Goal: Task Accomplishment & Management: Manage account settings

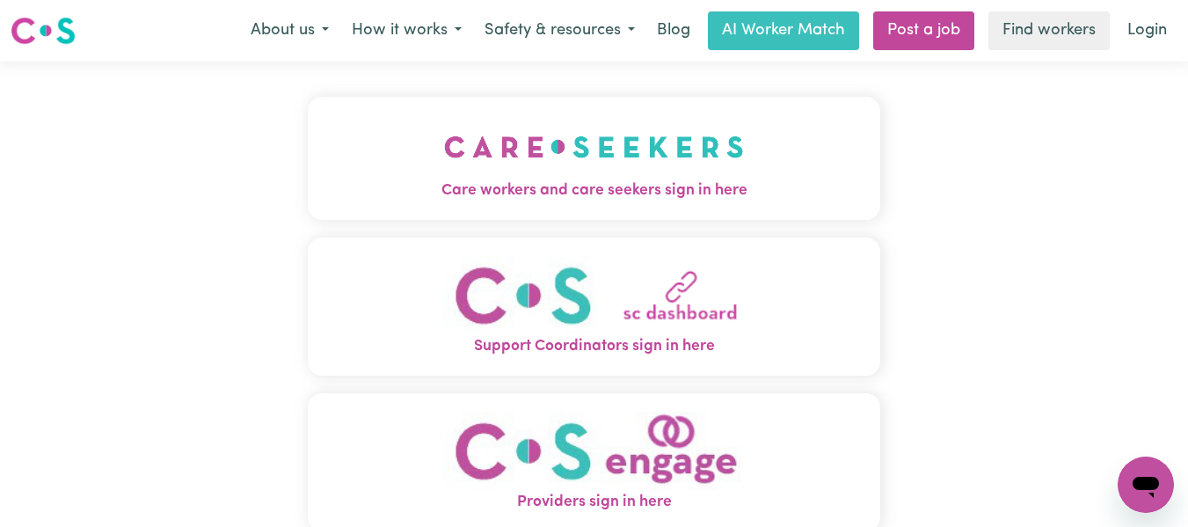
click at [623, 159] on img "Care workers and care seekers sign in here" at bounding box center [594, 146] width 300 height 65
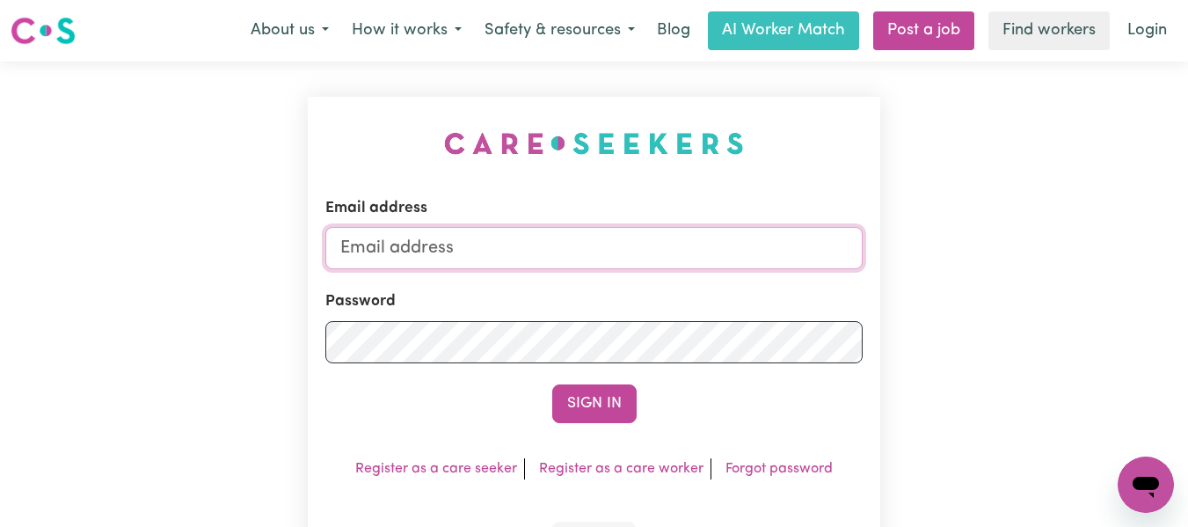
click at [535, 239] on input "Email address" at bounding box center [594, 248] width 538 height 42
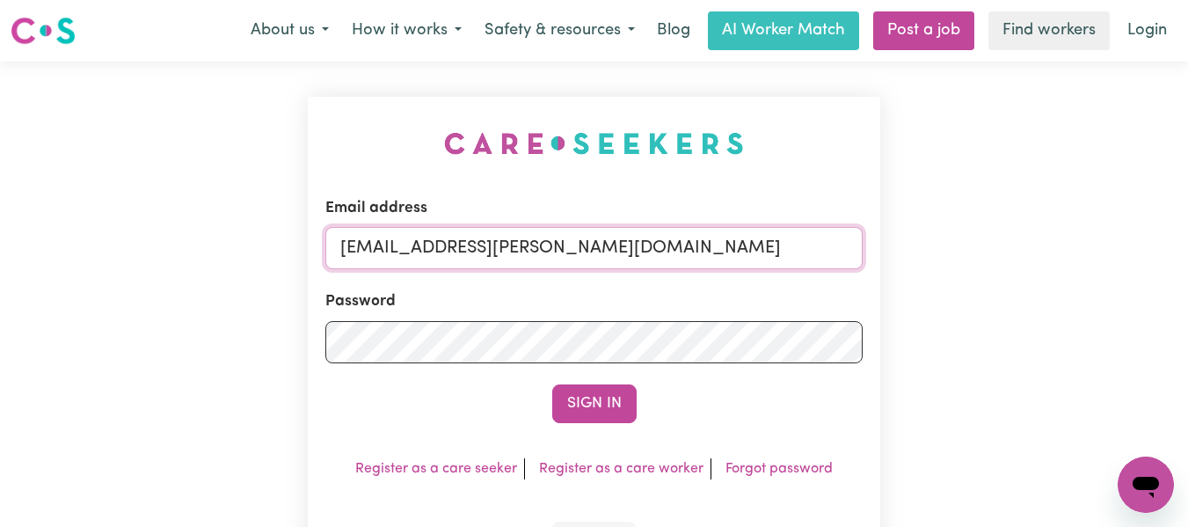
type input "[EMAIL_ADDRESS][PERSON_NAME][DOMAIN_NAME]"
click at [552, 384] on button "Sign In" at bounding box center [594, 403] width 84 height 39
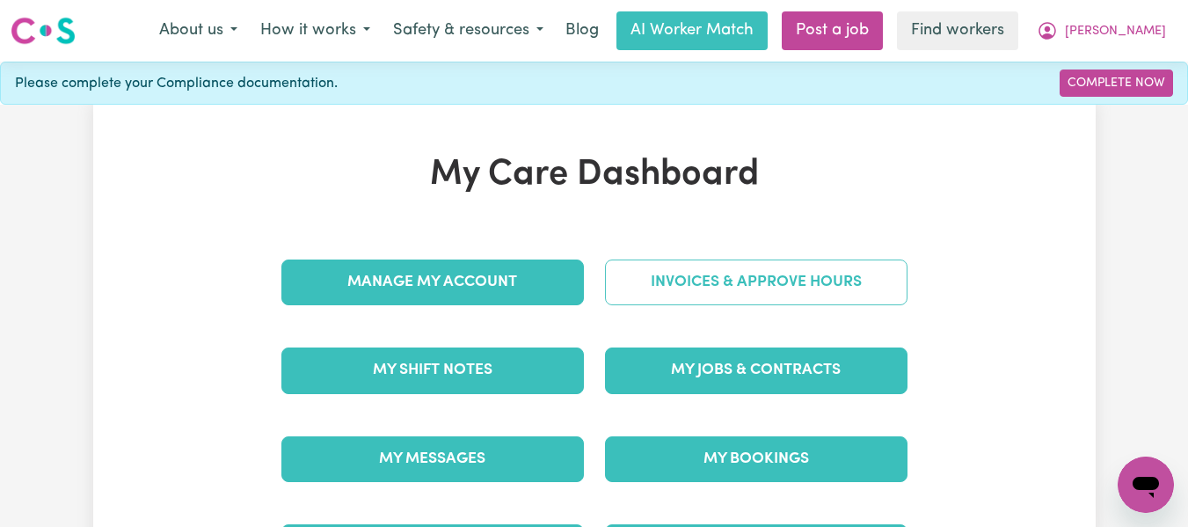
click at [759, 282] on link "Invoices & Approve Hours" at bounding box center [756, 282] width 303 height 46
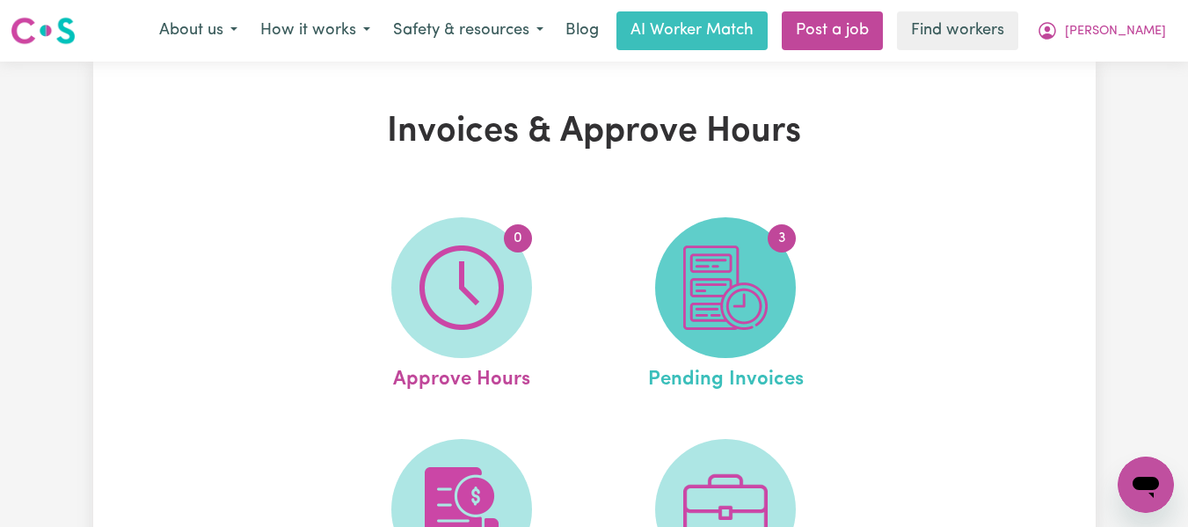
click at [706, 293] on img at bounding box center [725, 287] width 84 height 84
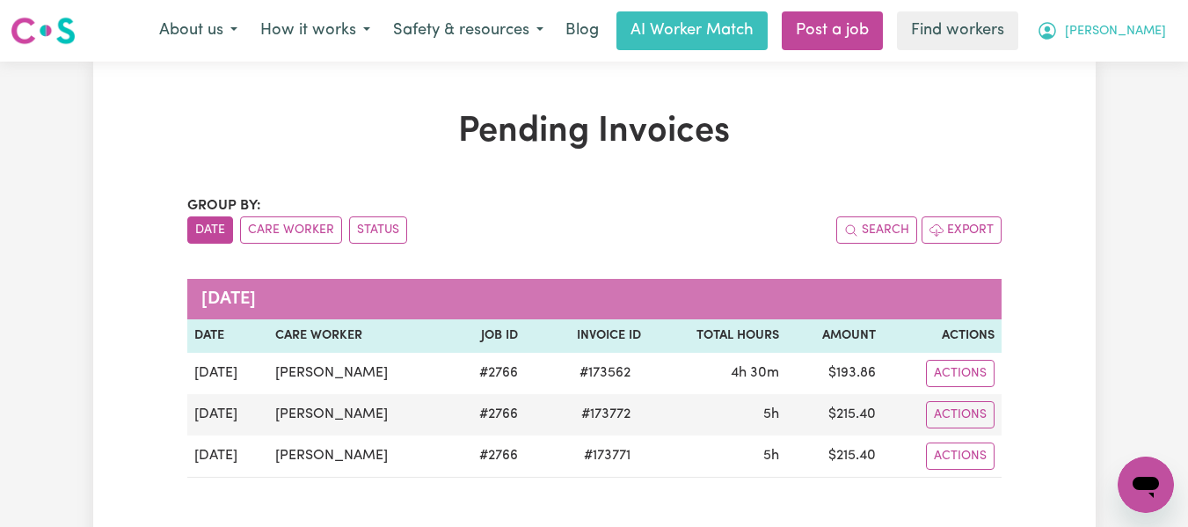
click at [1151, 34] on span "[PERSON_NAME]" at bounding box center [1115, 31] width 101 height 19
click at [1077, 106] on link "Logout" at bounding box center [1107, 100] width 139 height 33
